Goal: Task Accomplishment & Management: Manage account settings

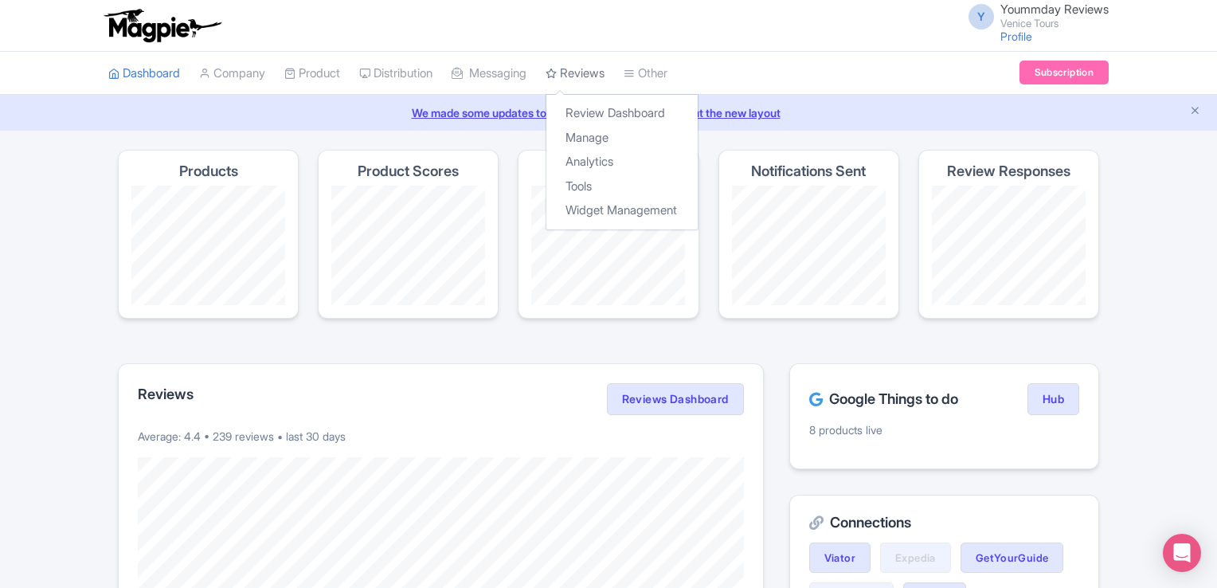
click at [594, 71] on link "Reviews" at bounding box center [575, 74] width 59 height 44
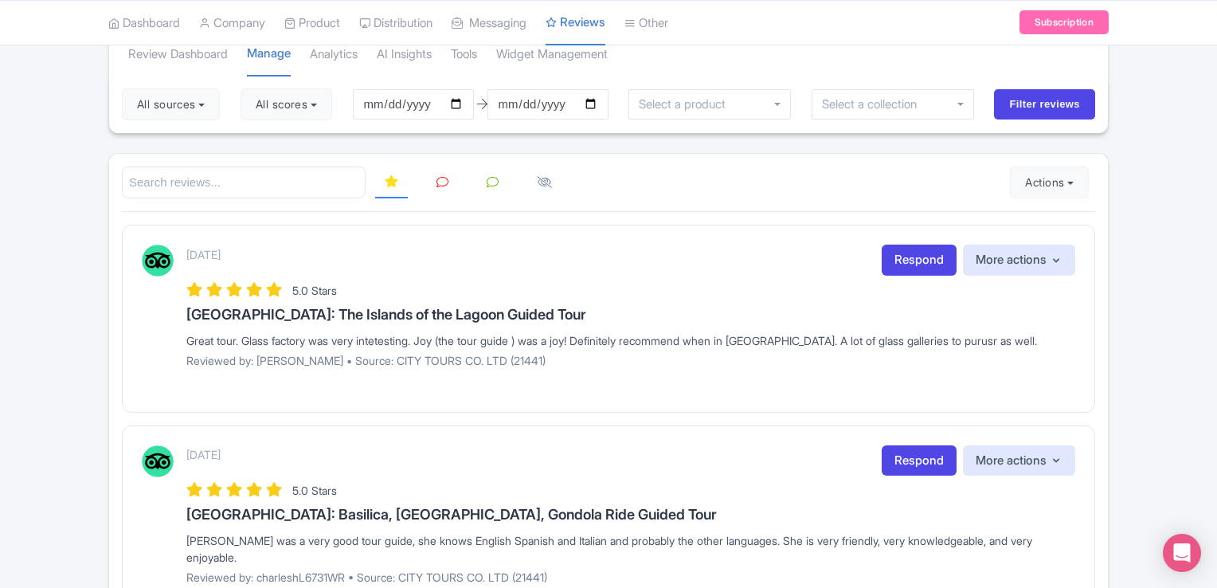
scroll to position [107, 0]
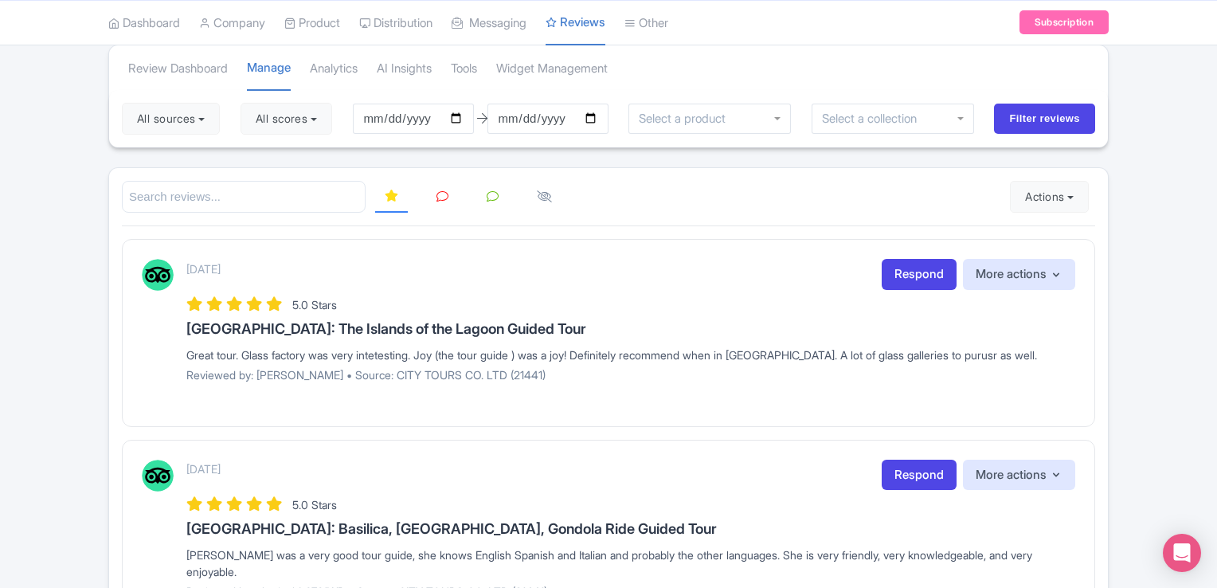
click at [444, 194] on icon at bounding box center [443, 196] width 12 height 12
click at [209, 123] on button "All sources" at bounding box center [171, 119] width 98 height 32
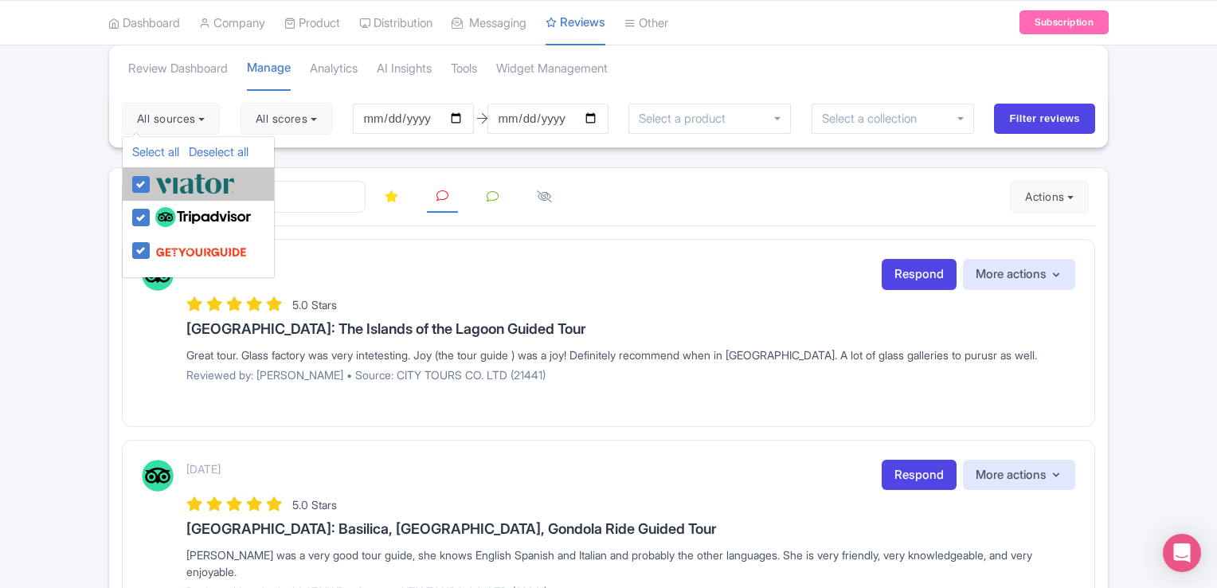
click at [151, 178] on label at bounding box center [193, 183] width 84 height 26
click at [151, 178] on input "checkbox" at bounding box center [156, 175] width 10 height 10
checkbox input "false"
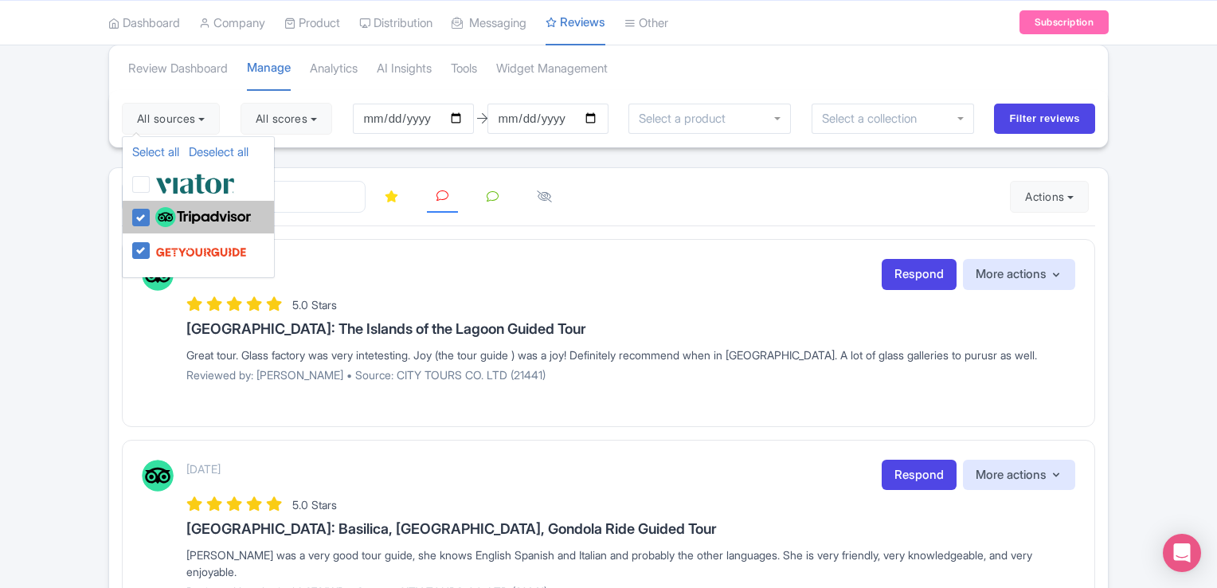
click at [151, 213] on label at bounding box center [201, 217] width 100 height 27
click at [151, 213] on input "checkbox" at bounding box center [156, 209] width 10 height 10
checkbox input "false"
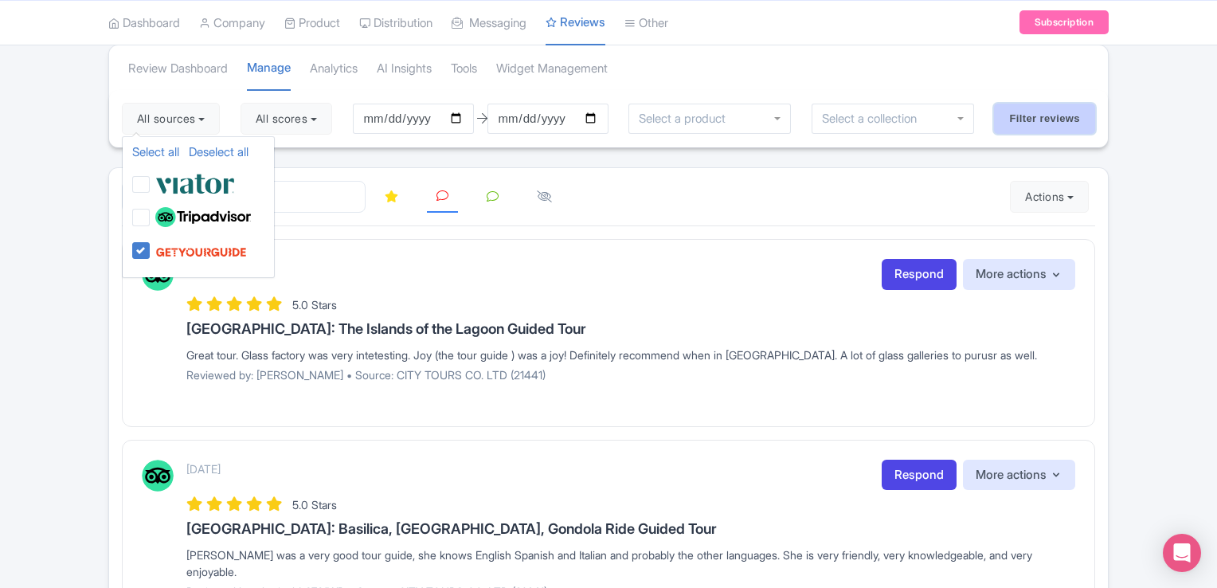
click at [1041, 116] on input "Filter reviews" at bounding box center [1044, 119] width 101 height 30
